Goal: Find specific page/section: Find specific page/section

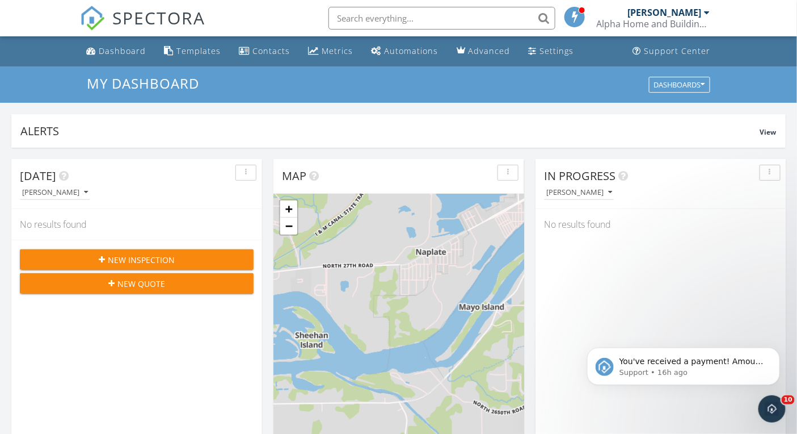
scroll to position [624, 0]
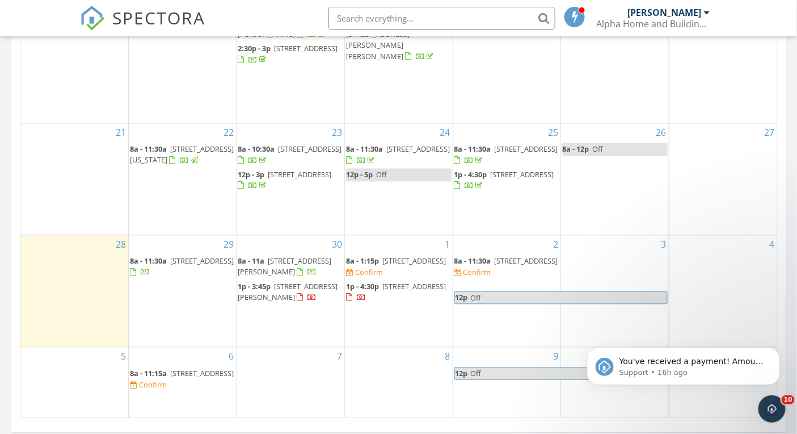
click at [420, 19] on input "text" at bounding box center [442, 18] width 227 height 23
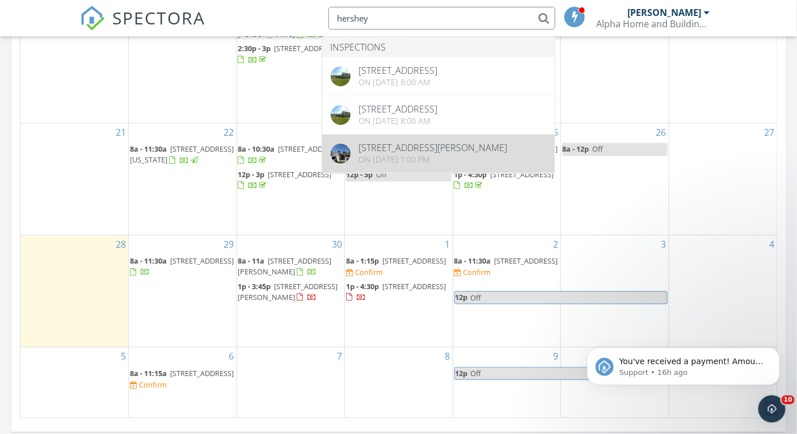
type input "hershey"
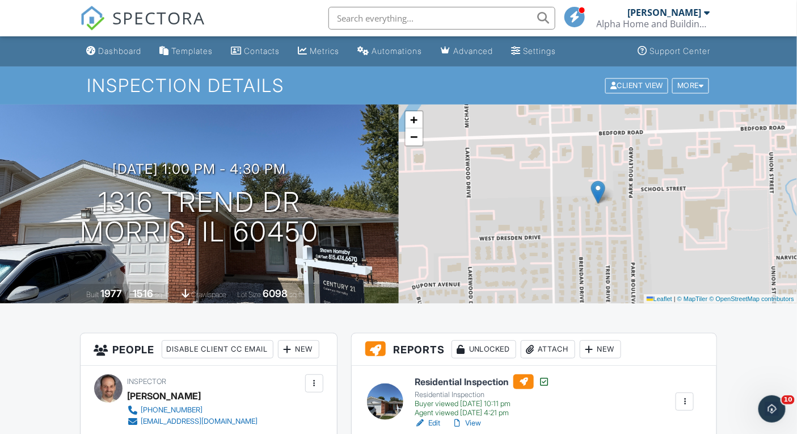
click at [189, 23] on span "SPECTORA" at bounding box center [159, 18] width 93 height 24
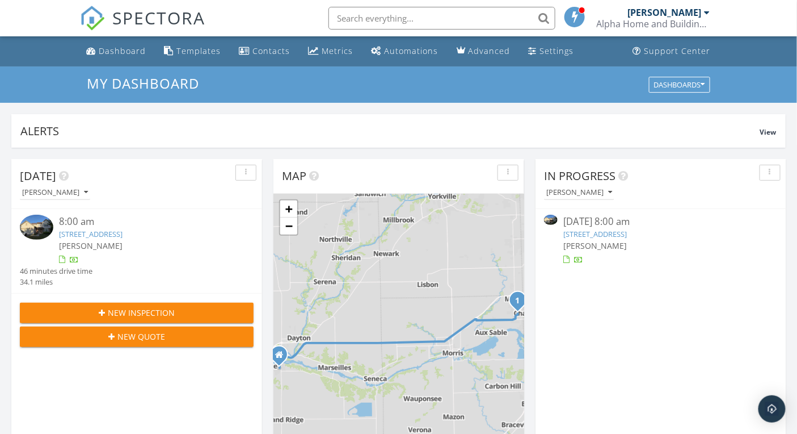
click at [38, 225] on img at bounding box center [36, 226] width 33 height 25
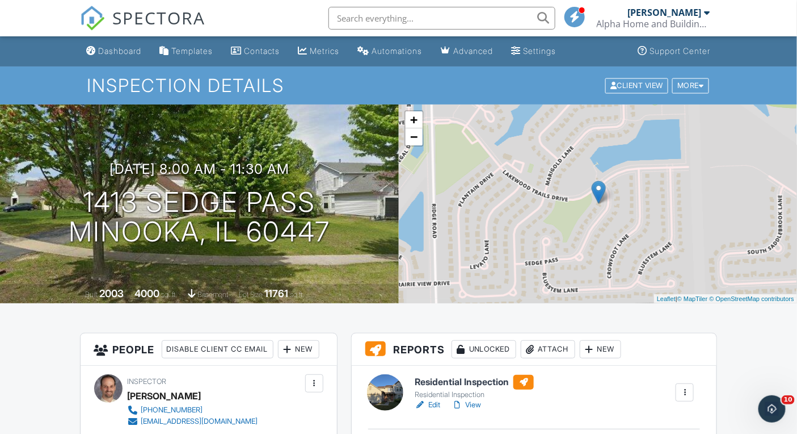
click at [472, 405] on link "View" at bounding box center [467, 404] width 30 height 11
